Goal: Task Accomplishment & Management: Manage account settings

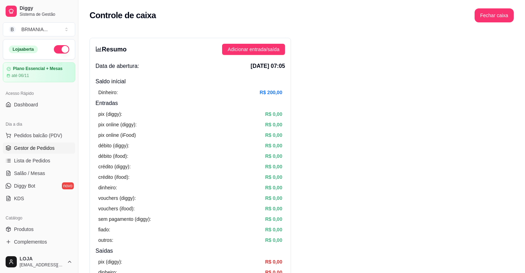
click at [49, 148] on span "Gestor de Pedidos" at bounding box center [34, 147] width 41 height 7
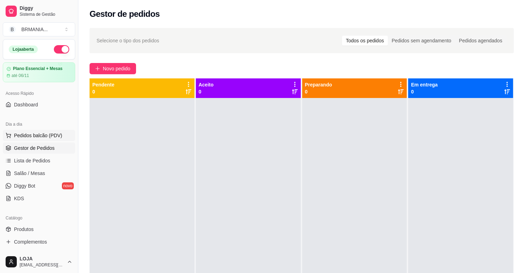
click at [12, 135] on button "Pedidos balcão (PDV)" at bounding box center [39, 135] width 72 height 11
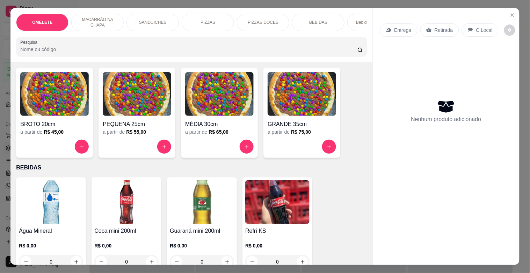
scroll to position [710, 0]
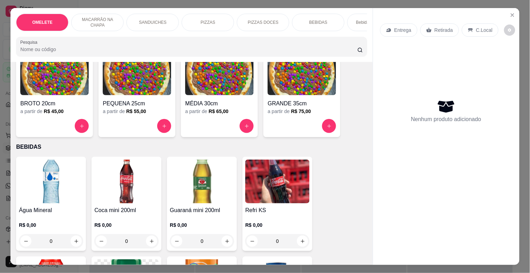
click at [52, 177] on img at bounding box center [51, 181] width 64 height 44
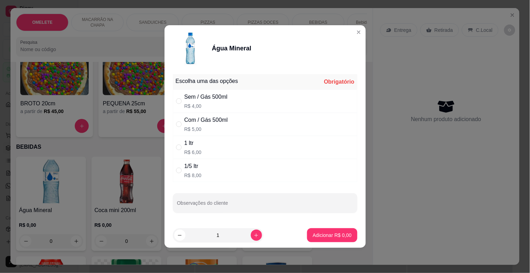
click at [188, 96] on div "Sem / Gás 500ml" at bounding box center [206, 97] width 43 height 8
radio input "true"
click at [254, 236] on icon "increase-product-quantity" at bounding box center [256, 235] width 5 height 5
type input "2"
click at [322, 235] on p "Adicionar R$ 8,00" at bounding box center [333, 234] width 38 height 7
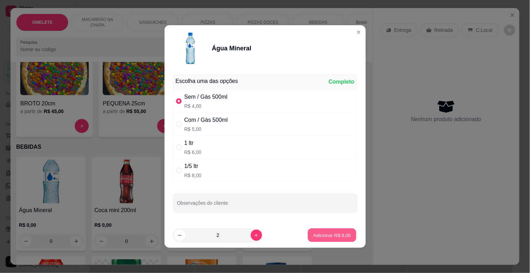
type input "2"
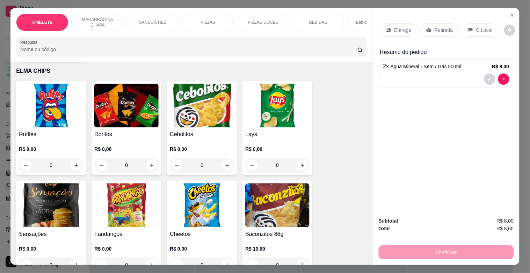
scroll to position [2161, 0]
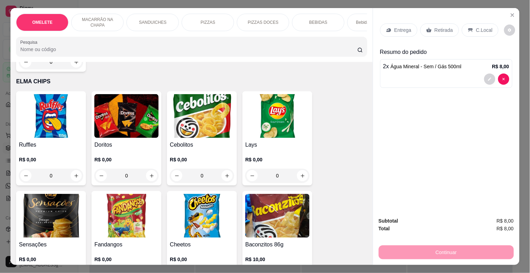
click at [269, 102] on img at bounding box center [277, 116] width 64 height 44
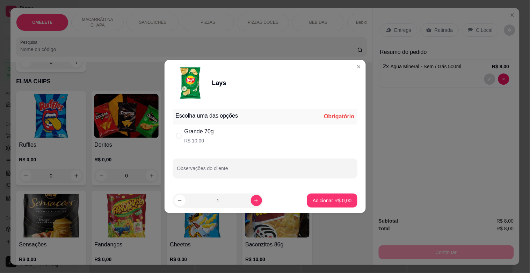
click at [207, 132] on div "Grande 70g" at bounding box center [200, 131] width 30 height 8
radio input "true"
click at [312, 202] on p "Adicionar R$ 10,00" at bounding box center [331, 200] width 41 height 7
type input "1"
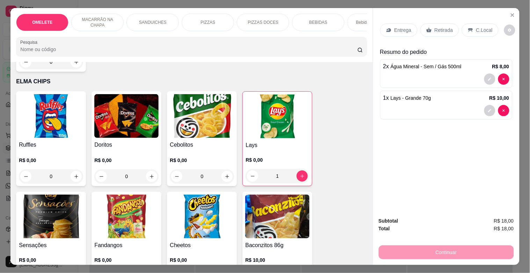
drag, startPoint x: 438, startPoint y: 28, endPoint x: 446, endPoint y: 70, distance: 42.8
click at [439, 28] on p "Retirada" at bounding box center [444, 30] width 19 height 7
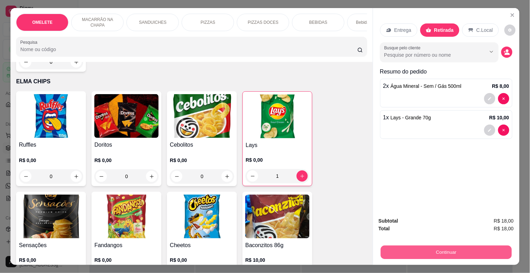
click at [481, 246] on button "Continuar" at bounding box center [446, 252] width 131 height 14
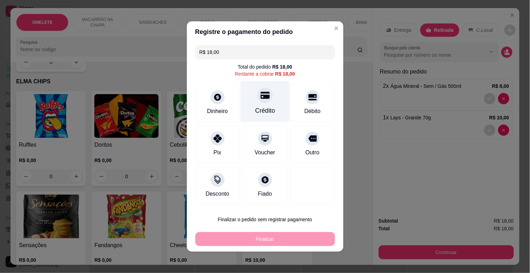
click at [267, 105] on div "Crédito" at bounding box center [265, 101] width 49 height 41
type input "R$ 0,00"
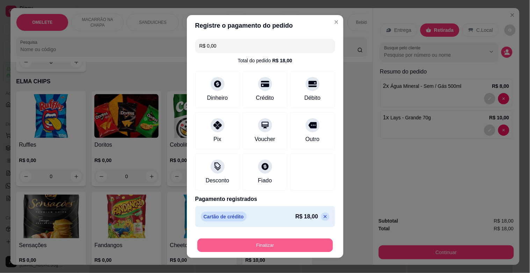
click at [278, 242] on button "Finalizar" at bounding box center [266, 245] width 136 height 14
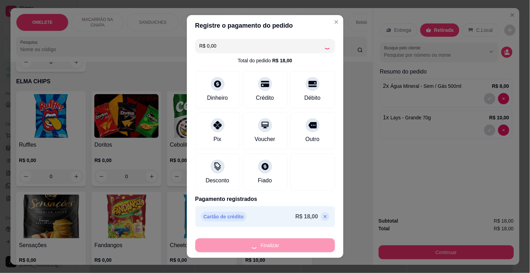
type input "0"
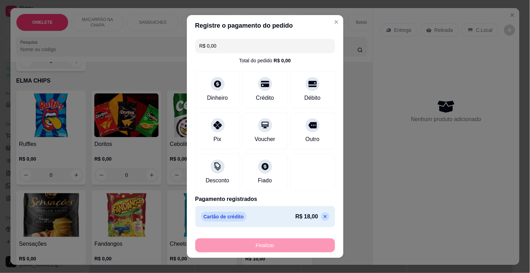
type input "-R$ 18,00"
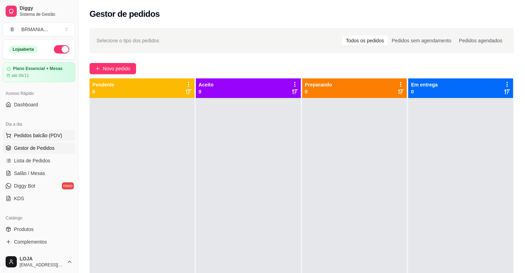
click at [42, 135] on span "Pedidos balcão (PDV)" at bounding box center [38, 135] width 48 height 7
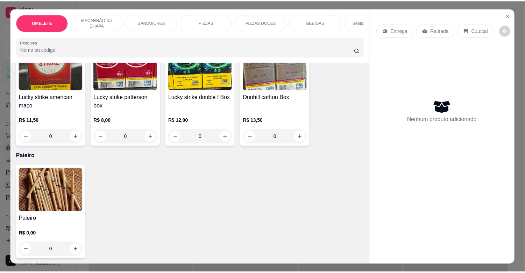
scroll to position [4485, 0]
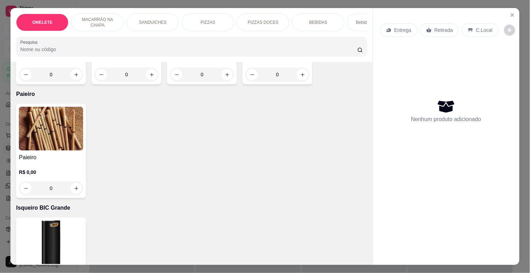
click at [60, 117] on img at bounding box center [51, 129] width 64 height 44
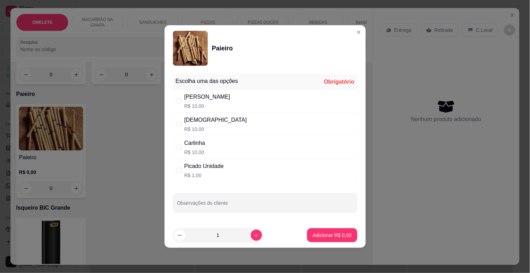
click at [230, 99] on div "[PERSON_NAME]$ 10,00" at bounding box center [265, 101] width 185 height 23
radio input "true"
click at [347, 235] on button "Adicionar R$ 10,00" at bounding box center [331, 235] width 51 height 14
type input "1"
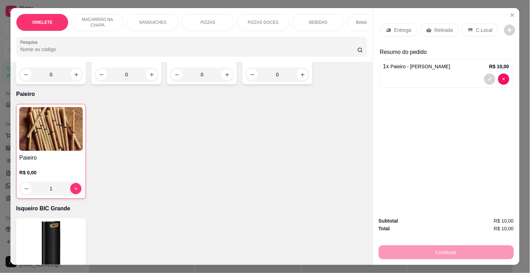
click at [435, 29] on p "Retirada" at bounding box center [444, 30] width 19 height 7
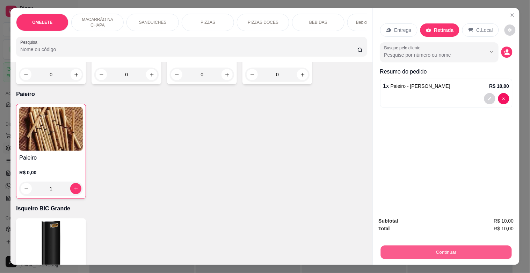
click at [444, 253] on button "Continuar" at bounding box center [446, 252] width 131 height 14
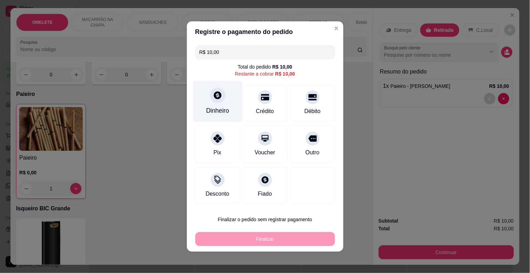
click at [214, 113] on div "Dinheiro" at bounding box center [217, 110] width 23 height 9
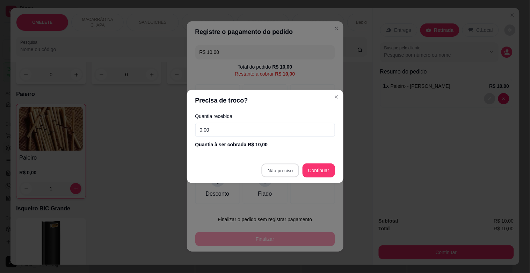
type input "R$ 0,00"
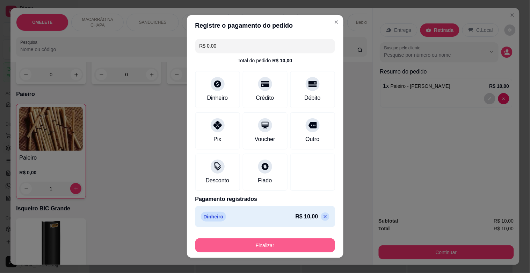
click at [246, 247] on button "Finalizar" at bounding box center [265, 245] width 140 height 14
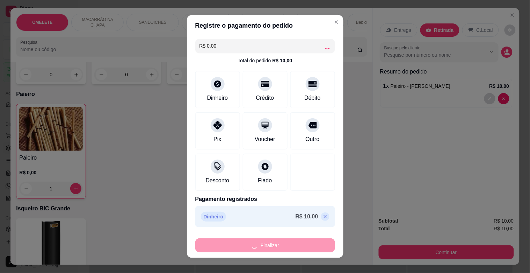
type input "0"
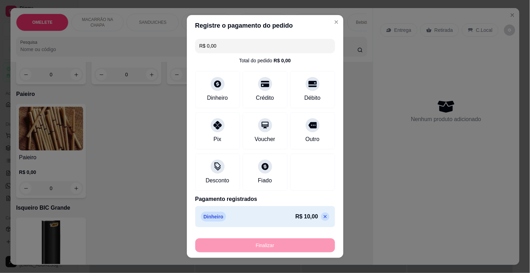
type input "-R$ 10,00"
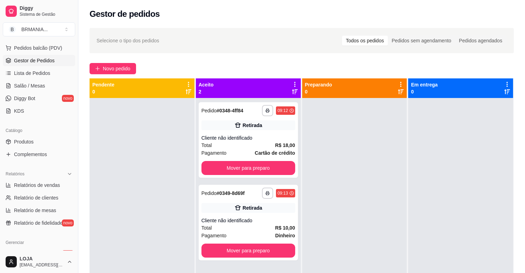
scroll to position [105, 0]
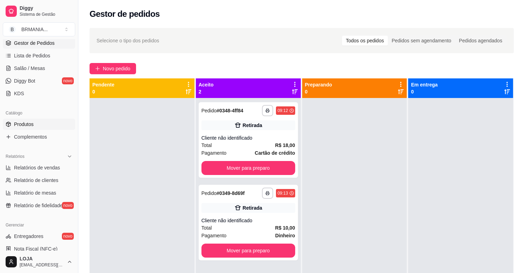
click at [29, 124] on span "Produtos" at bounding box center [24, 124] width 20 height 7
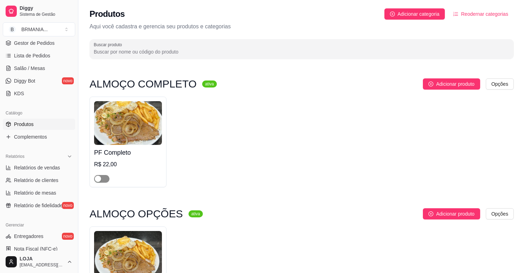
click at [102, 179] on button "button" at bounding box center [101, 179] width 15 height 8
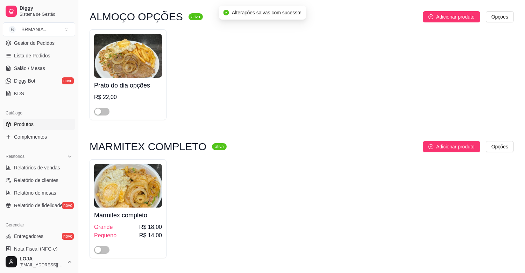
scroll to position [219, 0]
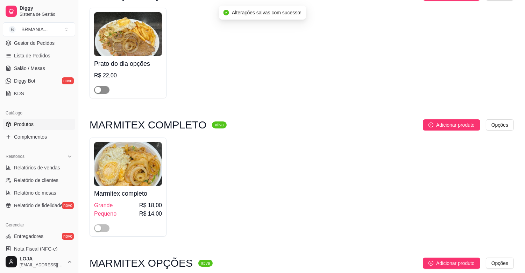
click at [105, 90] on span "button" at bounding box center [101, 90] width 15 height 8
click at [103, 227] on span "button" at bounding box center [101, 228] width 15 height 8
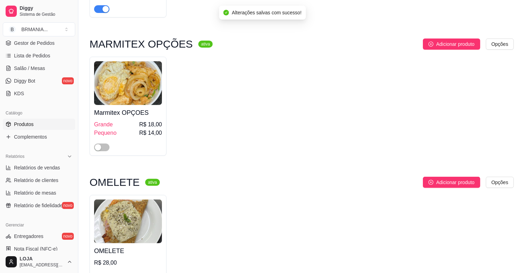
scroll to position [481, 0]
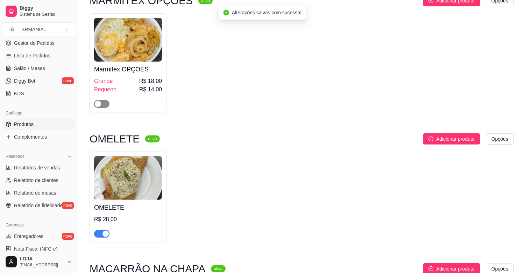
click at [105, 105] on span "button" at bounding box center [101, 104] width 15 height 8
click at [103, 236] on div "button" at bounding box center [105, 233] width 6 height 6
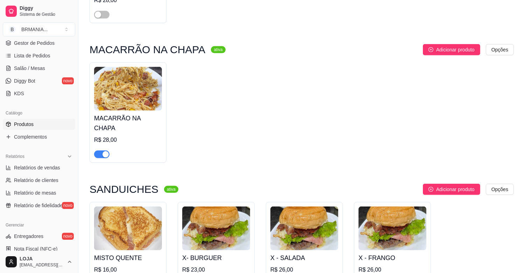
scroll to position [798, 0]
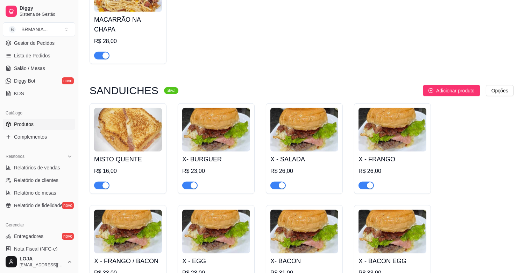
click at [104, 52] on div "button" at bounding box center [105, 55] width 6 height 6
click at [103, 181] on button "button" at bounding box center [101, 185] width 15 height 8
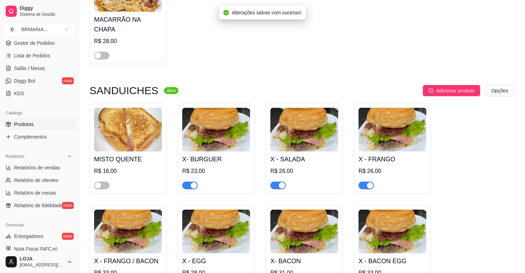
drag, startPoint x: 192, startPoint y: 178, endPoint x: 193, endPoint y: 182, distance: 3.5
click at [193, 182] on div "X- BURGUER R$ 23,00" at bounding box center [216, 148] width 77 height 91
click at [191, 182] on div "button" at bounding box center [194, 185] width 6 height 6
click at [280, 182] on div "button" at bounding box center [282, 185] width 6 height 6
click at [365, 181] on button "button" at bounding box center [365, 185] width 15 height 8
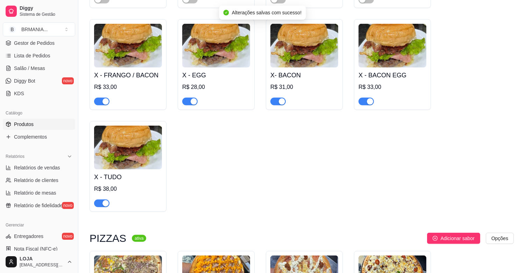
scroll to position [864, 0]
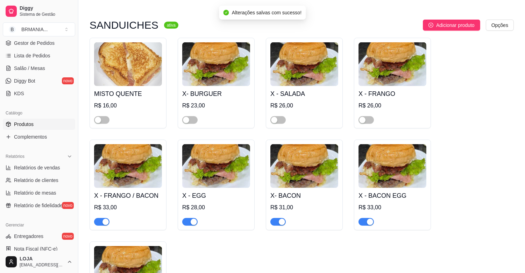
click at [107, 219] on div "button" at bounding box center [105, 222] width 6 height 6
click at [195, 219] on div "button" at bounding box center [194, 222] width 6 height 6
click at [277, 218] on span "button" at bounding box center [277, 222] width 15 height 8
click at [365, 218] on span "button" at bounding box center [365, 222] width 15 height 8
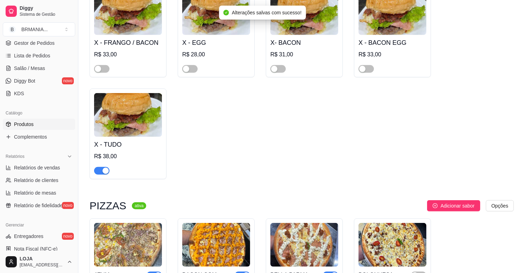
scroll to position [1060, 0]
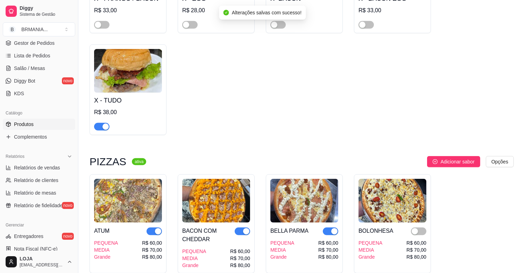
click at [103, 123] on div "button" at bounding box center [105, 126] width 6 height 6
click at [155, 228] on div "button" at bounding box center [158, 231] width 6 height 6
click at [245, 228] on div "button" at bounding box center [246, 231] width 6 height 6
click at [334, 228] on div "button" at bounding box center [334, 231] width 6 height 6
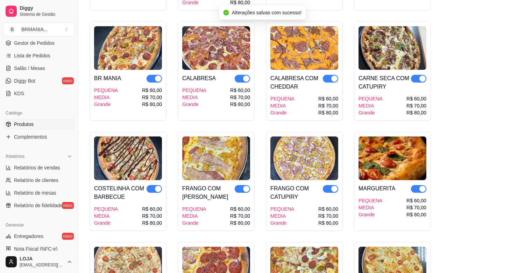
scroll to position [1345, 0]
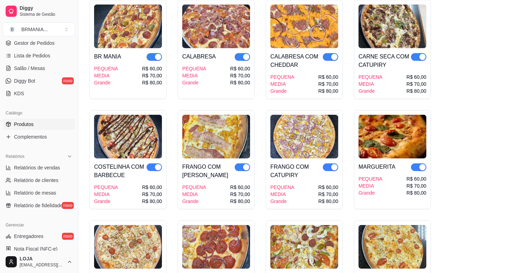
click at [155, 54] on div "button" at bounding box center [158, 57] width 6 height 6
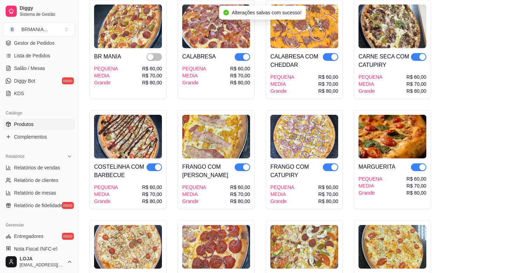
drag, startPoint x: 240, startPoint y: 49, endPoint x: 249, endPoint y: 51, distance: 8.9
click at [241, 53] on span "button" at bounding box center [242, 57] width 15 height 8
click at [333, 54] on div "button" at bounding box center [334, 57] width 6 height 6
click at [420, 54] on div "button" at bounding box center [422, 57] width 6 height 6
click at [155, 164] on div "button" at bounding box center [158, 167] width 6 height 6
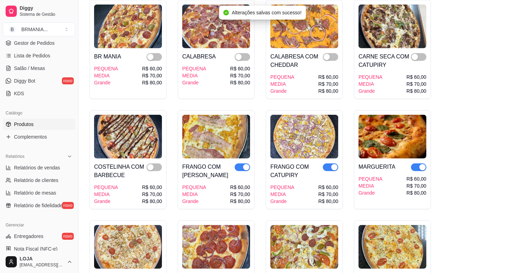
click at [245, 164] on div "button" at bounding box center [246, 167] width 6 height 6
click at [331, 164] on div "button" at bounding box center [334, 167] width 6 height 6
click at [421, 164] on div "button" at bounding box center [422, 167] width 6 height 6
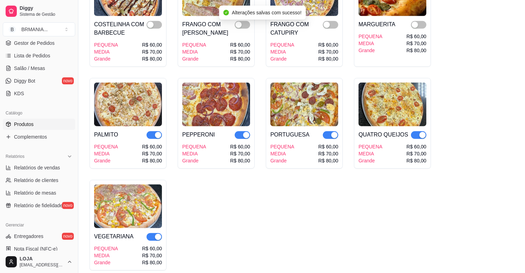
scroll to position [1541, 0]
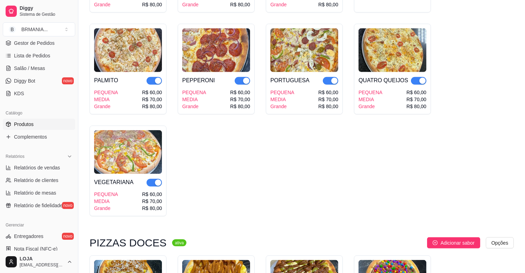
drag, startPoint x: 158, startPoint y: 73, endPoint x: 163, endPoint y: 75, distance: 4.4
click at [159, 78] on div "button" at bounding box center [158, 81] width 6 height 6
click at [242, 77] on button "button" at bounding box center [242, 81] width 15 height 8
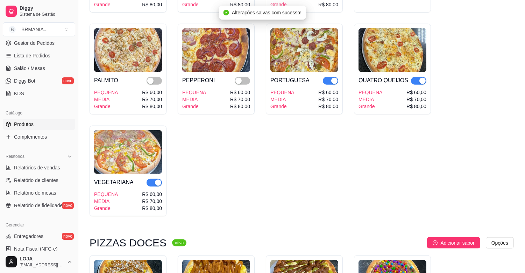
click at [336, 78] on div "button" at bounding box center [334, 81] width 6 height 6
click at [420, 78] on div "button" at bounding box center [422, 81] width 6 height 6
click at [152, 179] on span "button" at bounding box center [154, 183] width 15 height 8
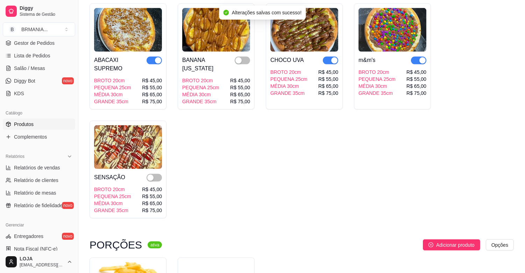
scroll to position [1804, 0]
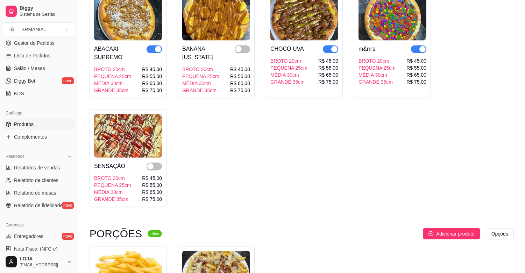
click at [156, 46] on div "button" at bounding box center [158, 49] width 6 height 6
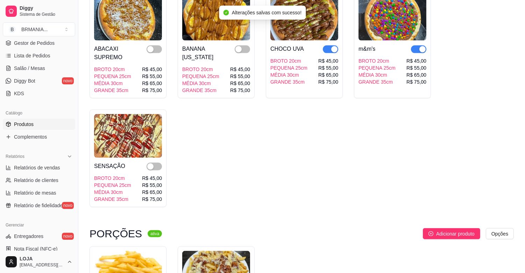
click at [333, 46] on div "button" at bounding box center [334, 49] width 6 height 6
click at [417, 45] on span "button" at bounding box center [418, 49] width 15 height 8
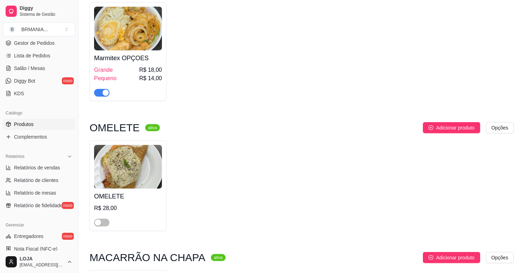
scroll to position [0, 0]
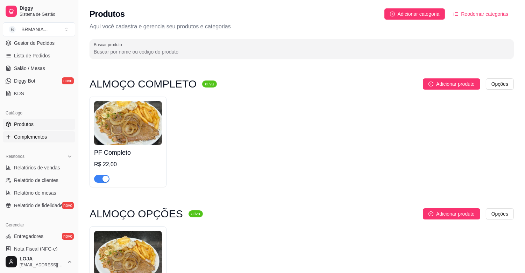
click at [45, 139] on span "Complementos" at bounding box center [30, 136] width 33 height 7
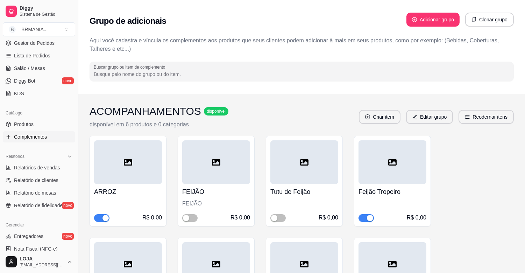
click at [367, 218] on div "button" at bounding box center [370, 218] width 6 height 6
click at [186, 216] on div "button" at bounding box center [186, 218] width 6 height 6
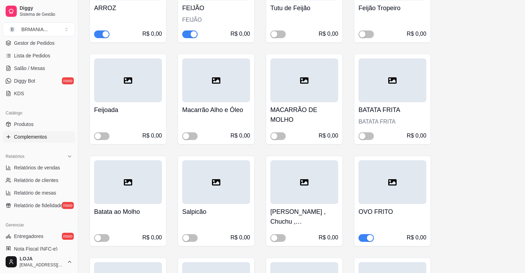
scroll to position [188, 0]
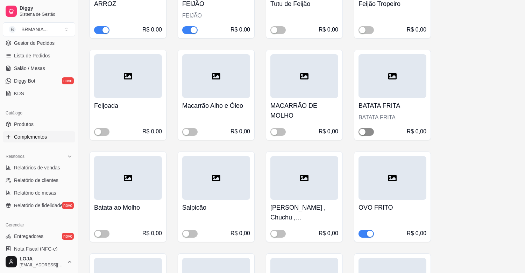
click at [365, 131] on span "button" at bounding box center [365, 132] width 15 height 8
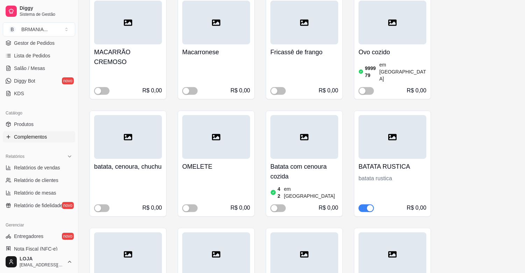
scroll to position [878, 0]
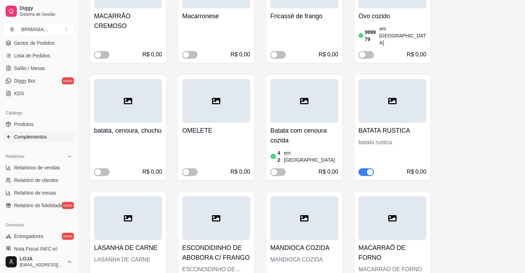
click at [365, 168] on span "button" at bounding box center [365, 172] width 15 height 8
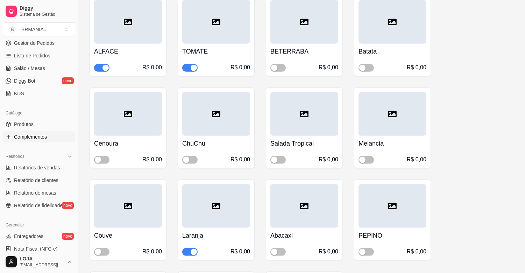
scroll to position [1640, 0]
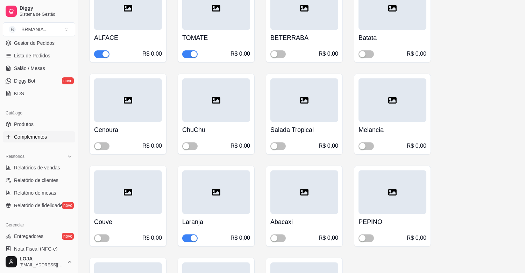
drag, startPoint x: 187, startPoint y: 216, endPoint x: 190, endPoint y: 219, distance: 4.2
click at [187, 234] on span "button" at bounding box center [189, 238] width 15 height 8
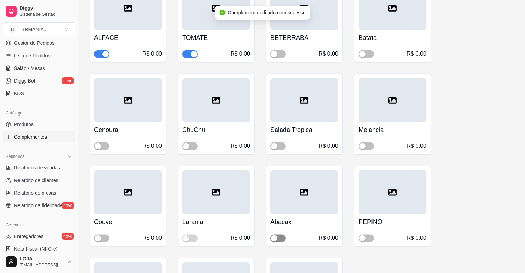
click at [279, 234] on span "button" at bounding box center [277, 238] width 15 height 8
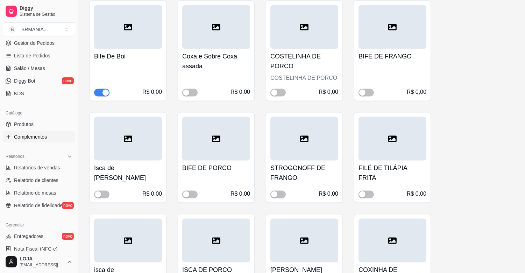
scroll to position [2312, 0]
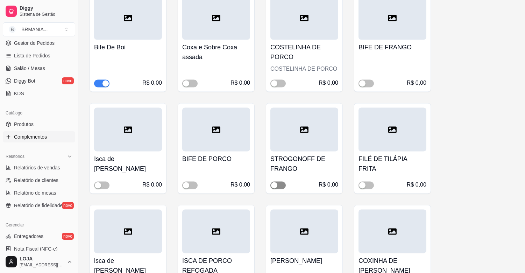
click at [277, 182] on div "button" at bounding box center [274, 185] width 6 height 6
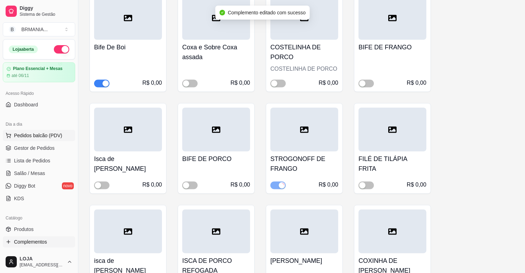
drag, startPoint x: 57, startPoint y: 148, endPoint x: 58, endPoint y: 138, distance: 9.5
click at [57, 147] on link "Gestor de Pedidos" at bounding box center [39, 147] width 72 height 11
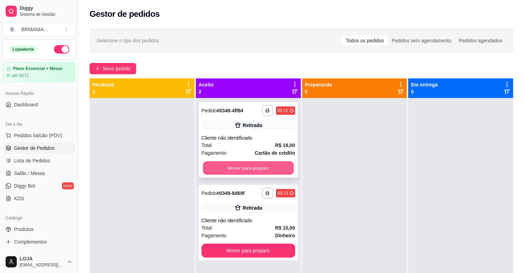
click at [274, 169] on button "Mover para preparo" at bounding box center [248, 168] width 91 height 14
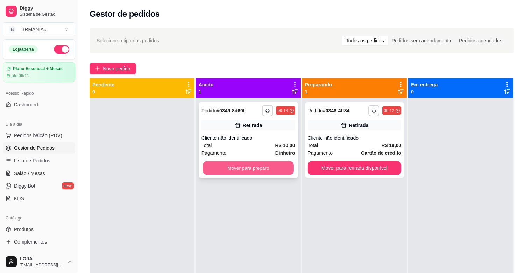
click at [280, 169] on button "Mover para preparo" at bounding box center [248, 168] width 91 height 14
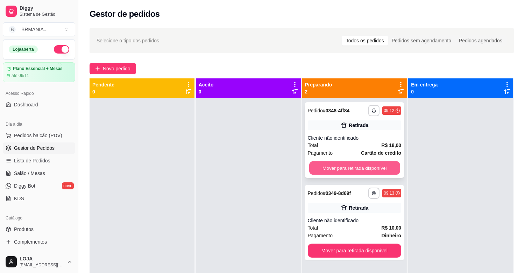
click at [364, 166] on button "Mover para retirada disponível" at bounding box center [354, 168] width 91 height 14
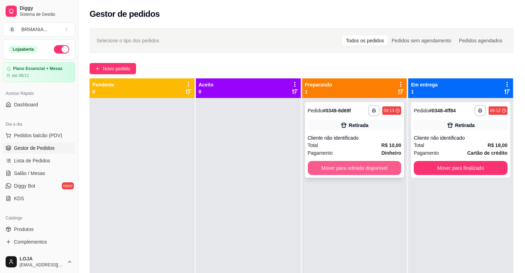
click at [378, 168] on button "Mover para retirada disponível" at bounding box center [355, 168] width 94 height 14
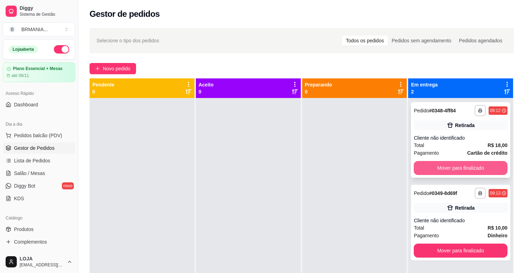
click at [451, 169] on button "Mover para finalizado" at bounding box center [461, 168] width 94 height 14
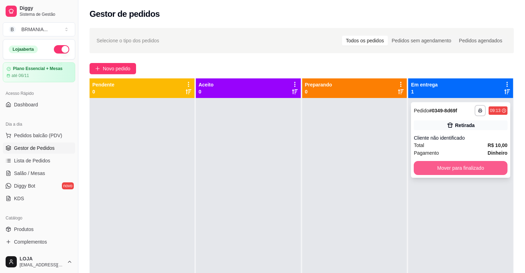
click at [450, 171] on button "Mover para finalizado" at bounding box center [461, 168] width 94 height 14
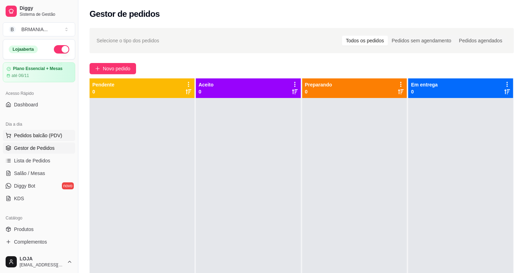
click at [46, 138] on span "Pedidos balcão (PDV)" at bounding box center [38, 135] width 48 height 7
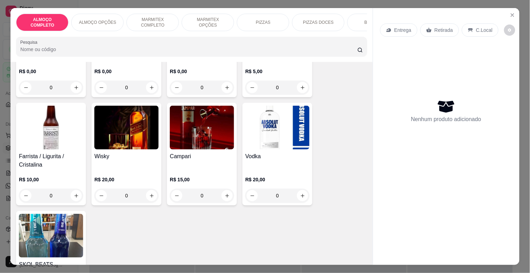
scroll to position [1545, 0]
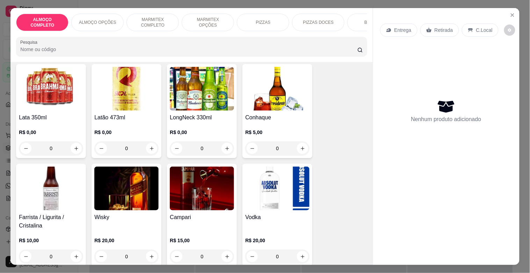
click at [51, 99] on img at bounding box center [51, 89] width 64 height 44
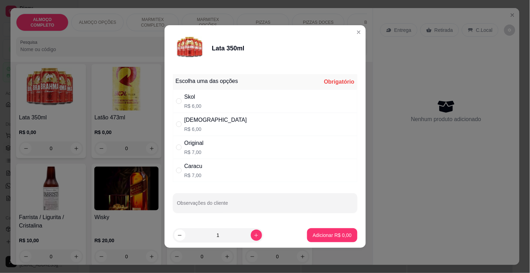
click at [189, 121] on div "[DEMOGRAPHIC_DATA]" at bounding box center [216, 120] width 63 height 8
radio input "true"
click at [254, 236] on icon "increase-product-quantity" at bounding box center [256, 235] width 5 height 5
type input "2"
click at [332, 236] on p "Adicionar R$ 12,00" at bounding box center [331, 234] width 42 height 7
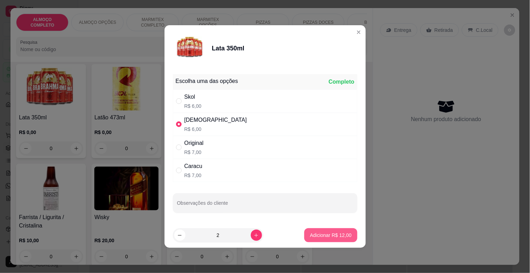
click at [338, 233] on div "Lata 350ml R$ 0,00 0 Latão 473ml R$ 0,00 0 LongNeck 330ml R$ 0,00 0 Conhaque R$…" at bounding box center [191, 215] width 351 height 302
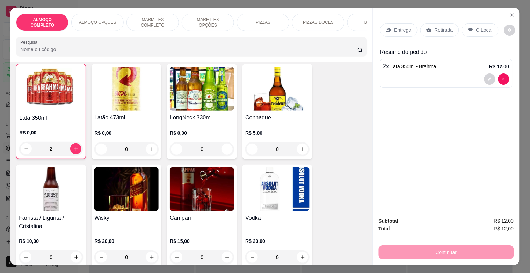
type input "2"
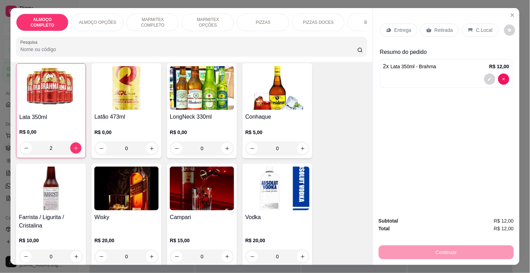
drag, startPoint x: 438, startPoint y: 29, endPoint x: 428, endPoint y: 183, distance: 153.8
click at [438, 29] on p "Retirada" at bounding box center [444, 30] width 19 height 7
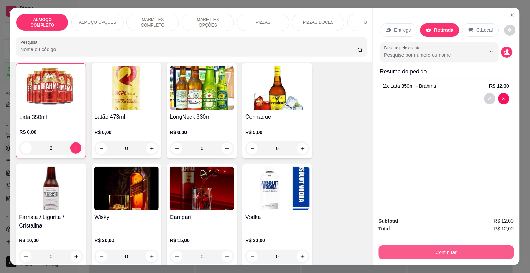
click at [432, 255] on div "Subtotal R$ 12,00 Total R$ 12,00 Continuar" at bounding box center [446, 237] width 147 height 53
click at [417, 248] on button "Continuar" at bounding box center [446, 252] width 131 height 14
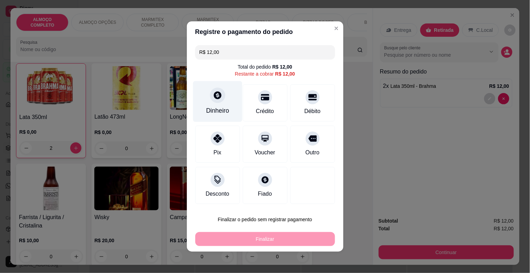
click at [215, 105] on div "Dinheiro" at bounding box center [217, 101] width 49 height 41
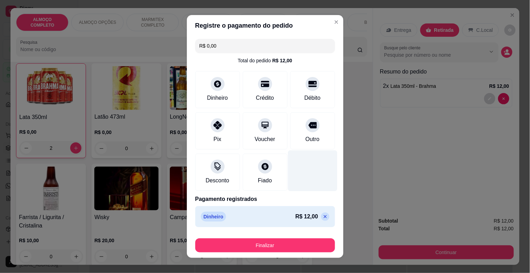
type input "R$ 0,00"
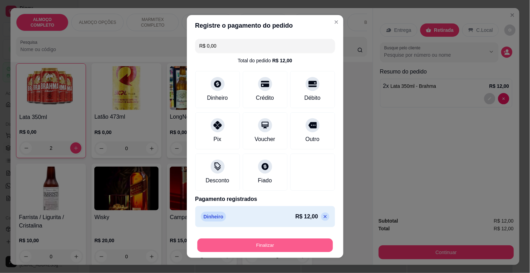
click at [277, 242] on button "Finalizar" at bounding box center [266, 245] width 136 height 14
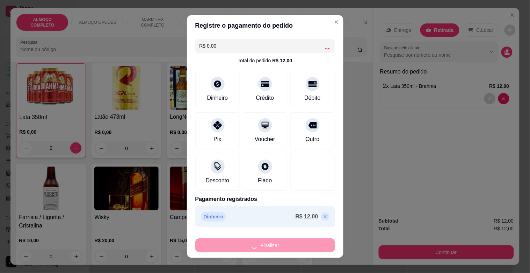
type input "0"
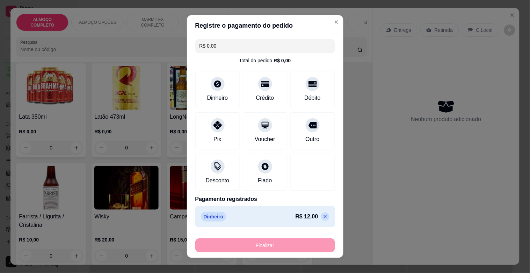
type input "-R$ 12,00"
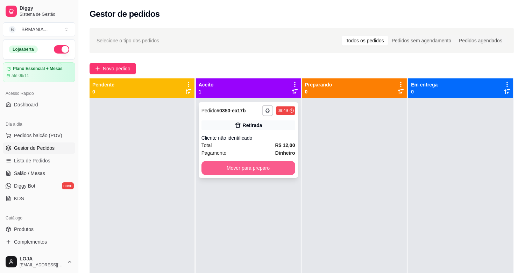
click at [231, 162] on button "Mover para preparo" at bounding box center [248, 168] width 94 height 14
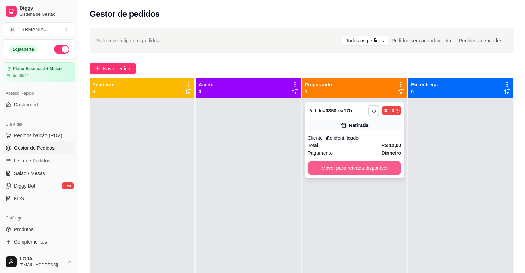
click at [351, 168] on button "Mover para retirada disponível" at bounding box center [355, 168] width 94 height 14
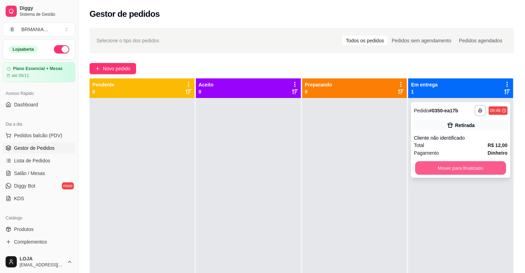
click at [455, 163] on button "Mover para finalizado" at bounding box center [460, 168] width 91 height 14
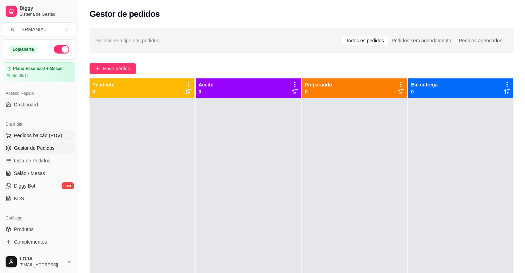
click at [24, 134] on span "Pedidos balcão (PDV)" at bounding box center [38, 135] width 48 height 7
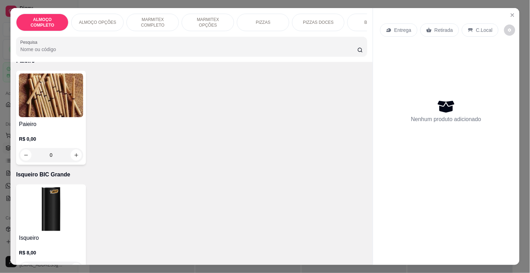
scroll to position [4443, 0]
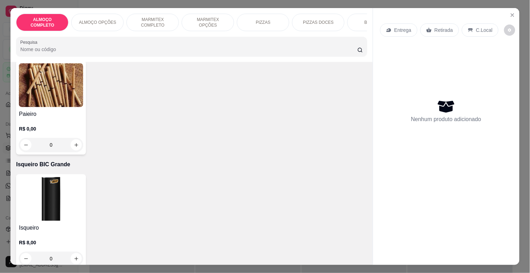
click at [58, 91] on img at bounding box center [51, 85] width 64 height 44
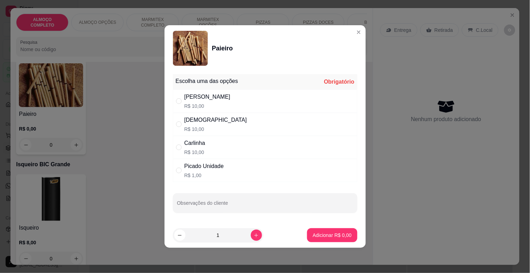
click at [214, 127] on div "Dinha R$ 10,00" at bounding box center [265, 124] width 185 height 23
radio input "true"
click at [336, 235] on p "Adicionar R$ 10,00" at bounding box center [331, 234] width 42 height 7
type input "1"
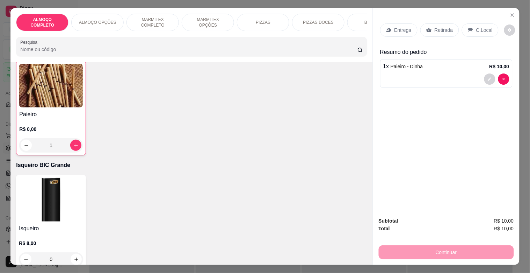
scroll to position [4443, 0]
click at [445, 28] on p "Retirada" at bounding box center [444, 30] width 19 height 7
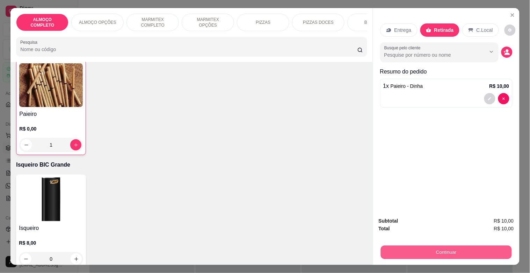
click at [470, 253] on button "Continuar" at bounding box center [446, 252] width 131 height 14
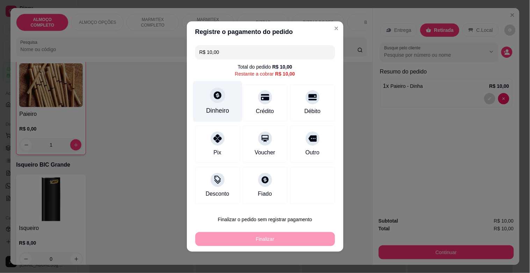
click at [225, 100] on div "Dinheiro" at bounding box center [217, 101] width 49 height 41
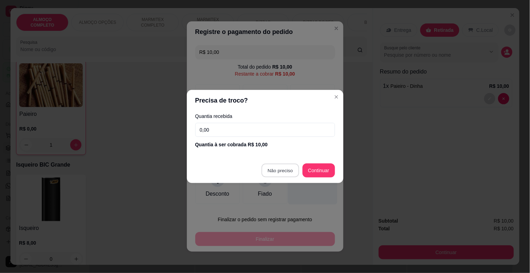
type input "R$ 0,00"
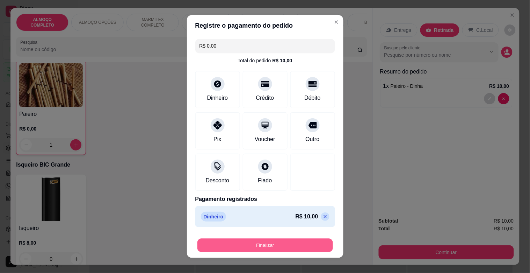
click at [279, 241] on button "Finalizar" at bounding box center [266, 245] width 136 height 14
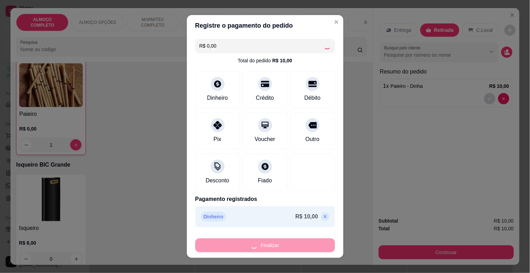
type input "0"
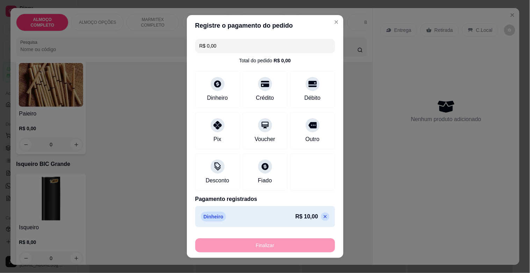
type input "-R$ 10,00"
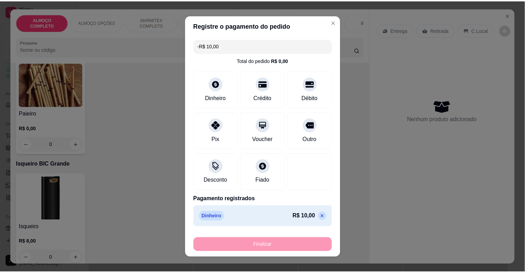
scroll to position [4443, 0]
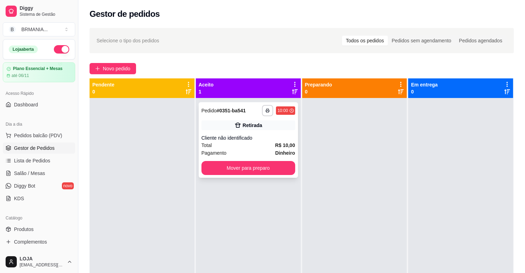
click at [256, 168] on button "Mover para preparo" at bounding box center [248, 168] width 94 height 14
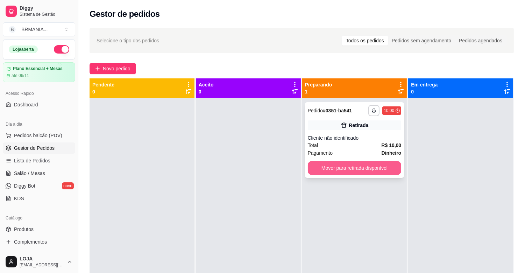
click at [343, 166] on button "Mover para retirada disponível" at bounding box center [355, 168] width 94 height 14
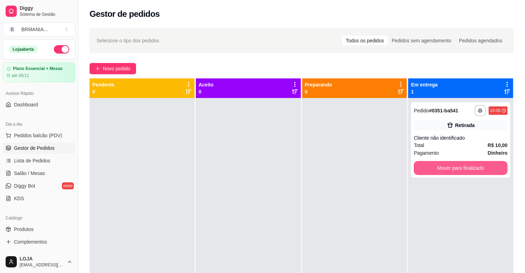
click at [433, 167] on button "Mover para finalizado" at bounding box center [461, 168] width 94 height 14
